Goal: Task Accomplishment & Management: Manage account settings

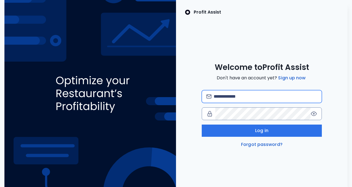
click at [246, 101] on input "email" at bounding box center [266, 96] width 104 height 12
type input "**********"
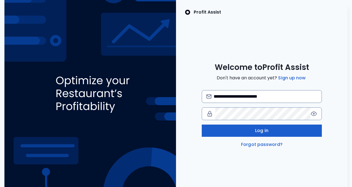
click at [248, 133] on button "Log in" at bounding box center [262, 130] width 120 height 12
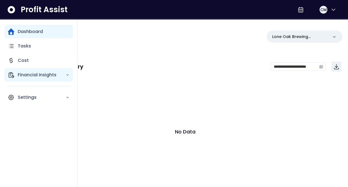
click at [9, 77] on icon "Main navigation" at bounding box center [11, 74] width 5 height 5
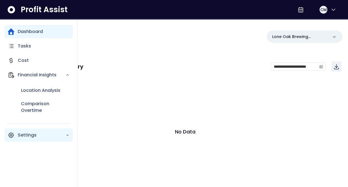
click at [29, 136] on p "Settings" at bounding box center [42, 135] width 48 height 7
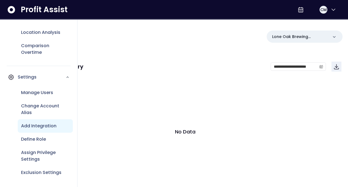
click at [38, 127] on p "Add Integration" at bounding box center [38, 125] width 35 height 7
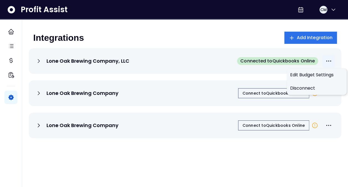
click at [330, 59] on icon "More options" at bounding box center [328, 61] width 7 height 7
click at [310, 86] on span "Disconnect" at bounding box center [316, 88] width 53 height 7
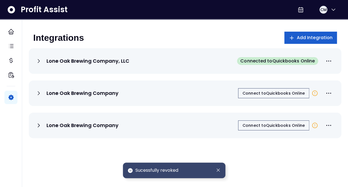
click at [316, 32] on button "Add Integration" at bounding box center [310, 38] width 53 height 12
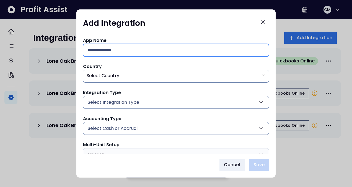
click at [178, 51] on input "text" at bounding box center [176, 50] width 177 height 12
type input "**********"
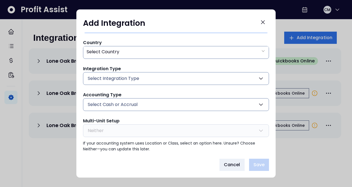
scroll to position [25, 0]
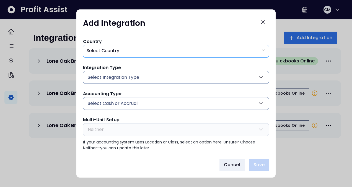
click at [163, 52] on div "Select Country" at bounding box center [176, 50] width 186 height 11
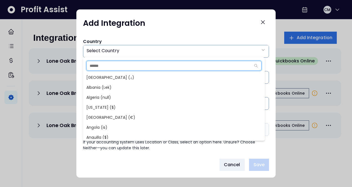
click at [130, 67] on input "text" at bounding box center [169, 65] width 164 height 9
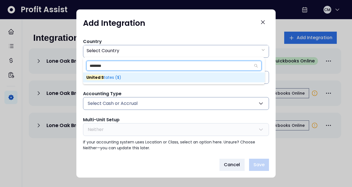
type input "********"
click at [118, 75] on span "United S tates ($)" at bounding box center [103, 77] width 35 height 6
type input "**"
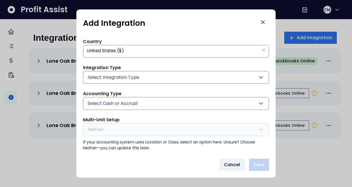
click at [114, 78] on span "Select Integration Type" at bounding box center [114, 77] width 52 height 7
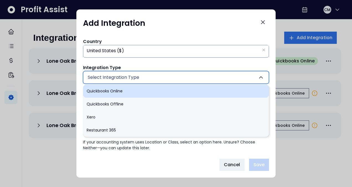
click at [112, 90] on li "Quickbooks Online" at bounding box center [176, 90] width 186 height 13
type input "******"
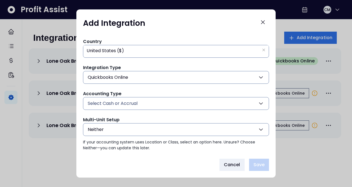
click at [110, 102] on span "Select Cash or Accrual" at bounding box center [113, 103] width 50 height 7
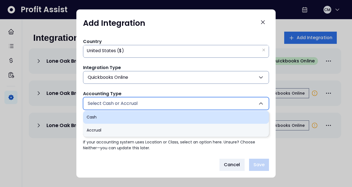
click at [106, 114] on li "Cash" at bounding box center [176, 116] width 186 height 13
type input "****"
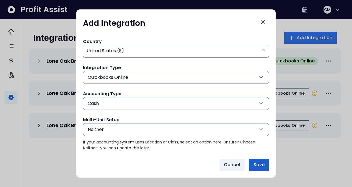
click at [260, 165] on span "Save" at bounding box center [259, 164] width 11 height 7
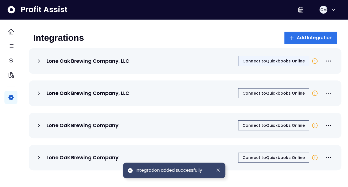
click at [267, 56] on button "Connect to Quickbooks Online" at bounding box center [273, 61] width 71 height 10
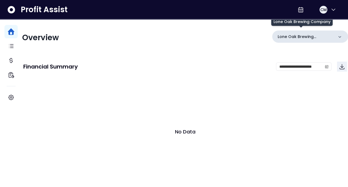
click at [320, 38] on p "Lone Oak Brewing Company" at bounding box center [306, 37] width 56 height 6
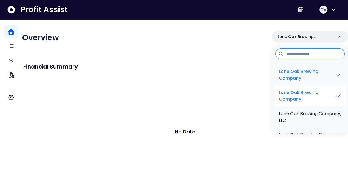
scroll to position [20, 0]
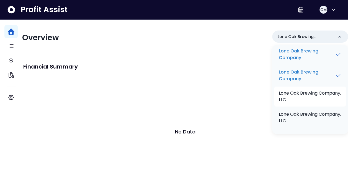
click at [308, 96] on p "Lone Oak Brewing Company, LLC" at bounding box center [310, 96] width 63 height 13
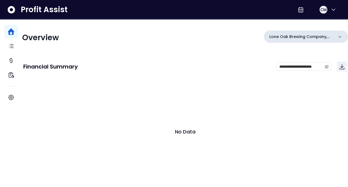
click at [320, 40] on div "Lone Oak Brewing Company, LLC" at bounding box center [306, 36] width 84 height 12
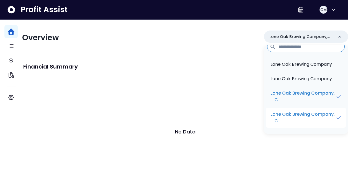
scroll to position [0, 0]
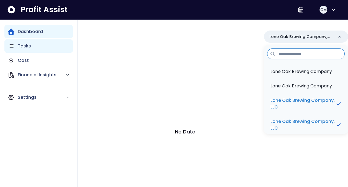
click at [46, 46] on div "Tasks" at bounding box center [38, 45] width 68 height 13
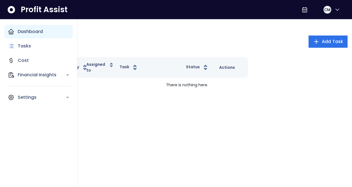
click at [37, 27] on div "Dashboard" at bounding box center [38, 31] width 68 height 13
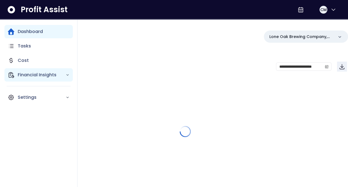
click at [40, 71] on div "Financial Insights" at bounding box center [38, 74] width 68 height 13
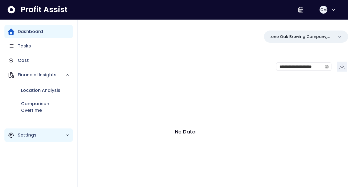
click at [24, 132] on p "Settings" at bounding box center [42, 135] width 48 height 7
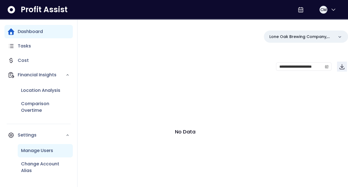
scroll to position [58, 0]
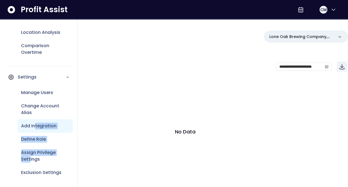
drag, startPoint x: 30, startPoint y: 159, endPoint x: 35, endPoint y: 125, distance: 34.1
click at [35, 125] on div "Manage Users Change Account Alias Add Integration Define Role Assign Privilege …" at bounding box center [38, 132] width 68 height 97
click at [35, 125] on p "Add Integration" at bounding box center [38, 125] width 35 height 7
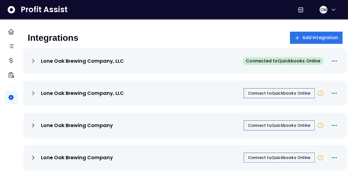
click at [35, 61] on icon at bounding box center [33, 61] width 7 height 7
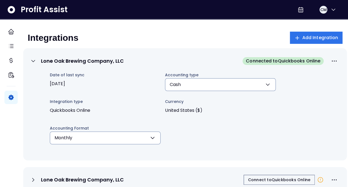
scroll to position [76, 0]
